Goal: Task Accomplishment & Management: Use online tool/utility

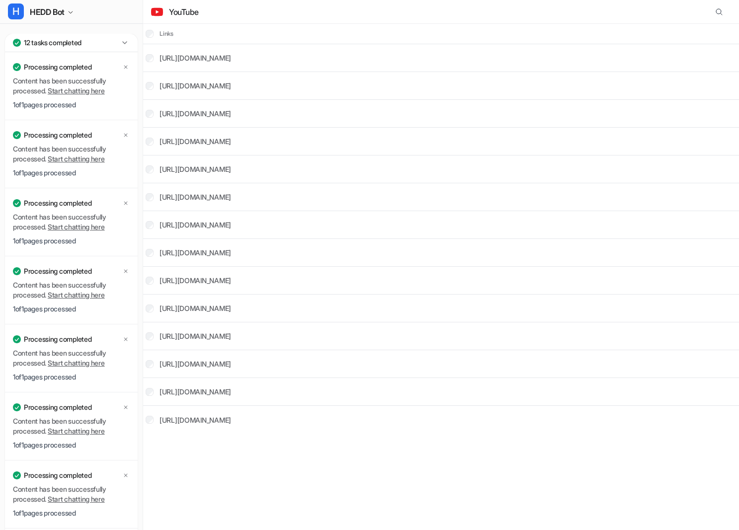
click at [127, 41] on icon at bounding box center [125, 43] width 10 height 10
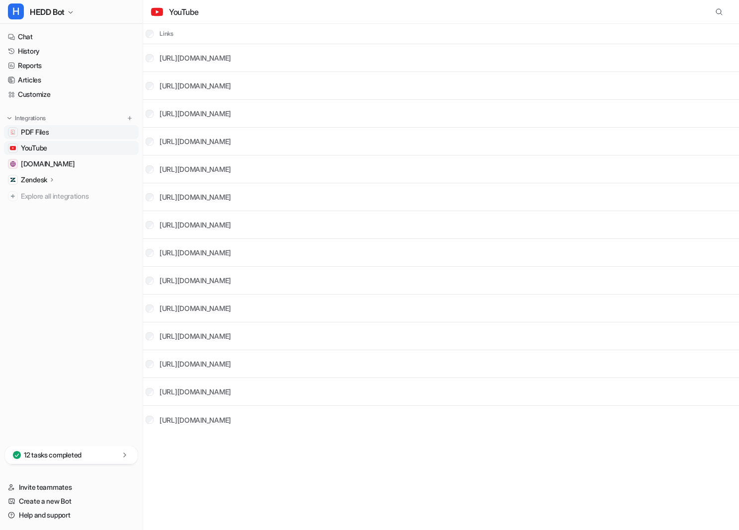
click at [34, 128] on span "PDF Files" at bounding box center [35, 132] width 28 height 10
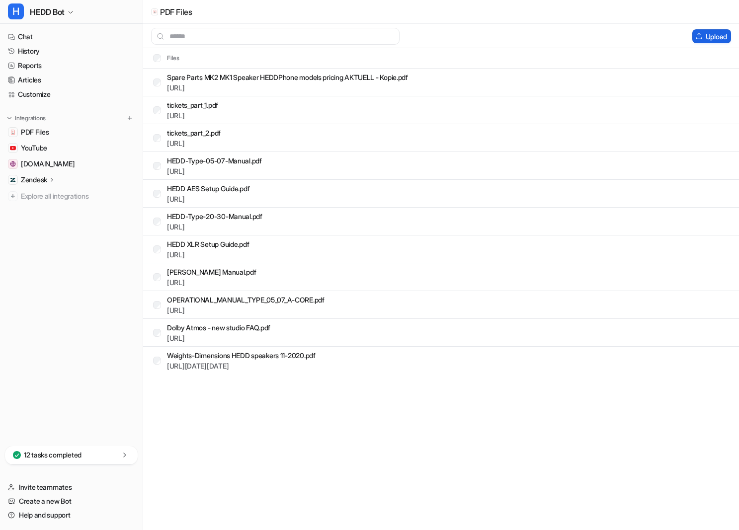
click at [715, 36] on button "Upload" at bounding box center [711, 36] width 39 height 14
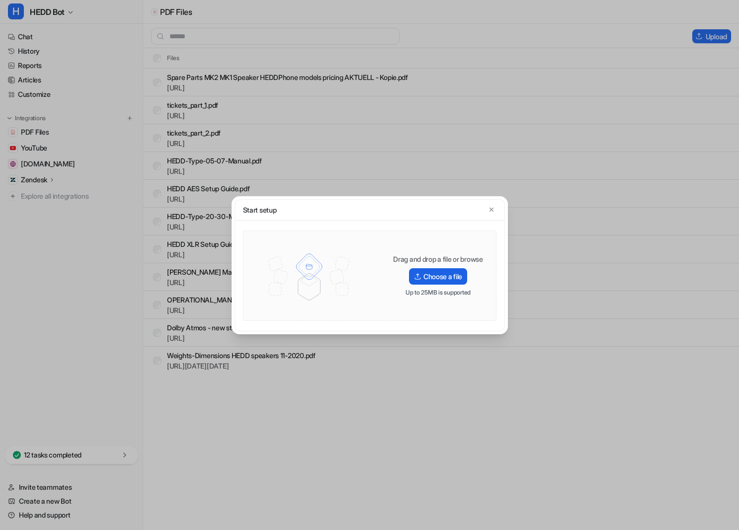
click at [449, 276] on label "Choose a file" at bounding box center [438, 276] width 58 height 16
click at [0, 0] on input "Choose a file" at bounding box center [0, 0] width 0 height 0
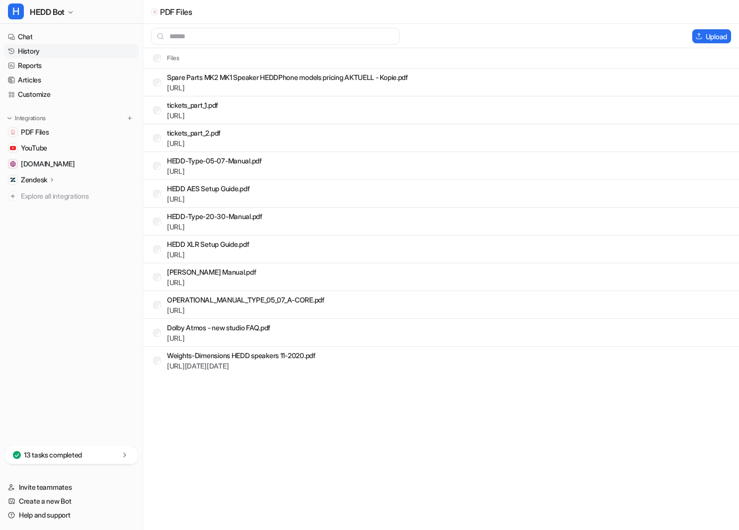
click at [53, 45] on link "History" at bounding box center [71, 51] width 135 height 14
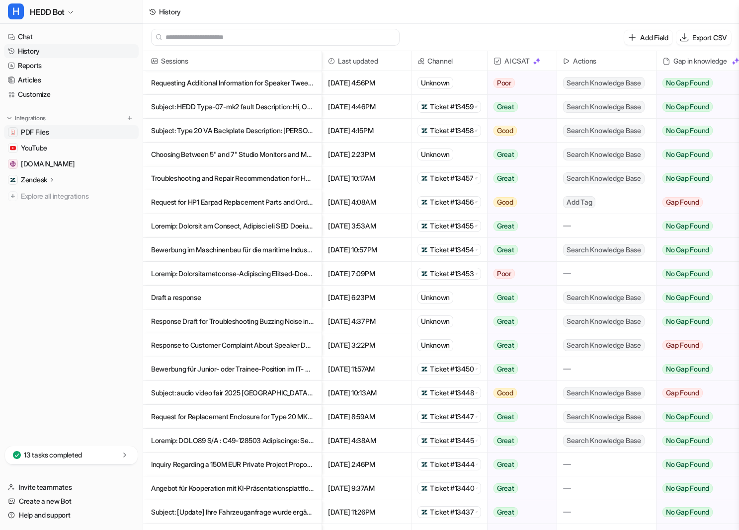
click at [35, 135] on span "PDF Files" at bounding box center [35, 132] width 28 height 10
